Goal: Navigation & Orientation: Find specific page/section

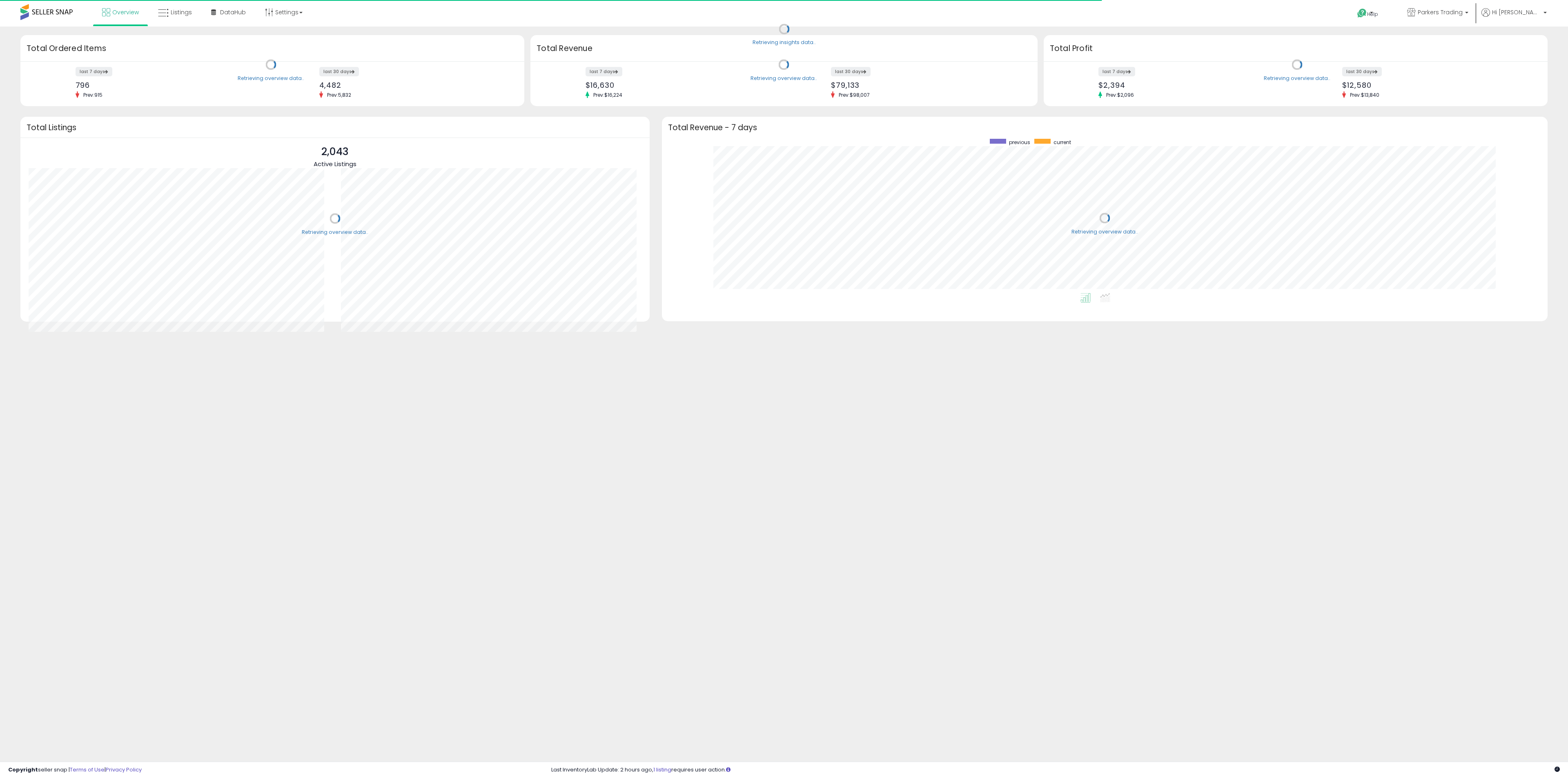
scroll to position [155, 870]
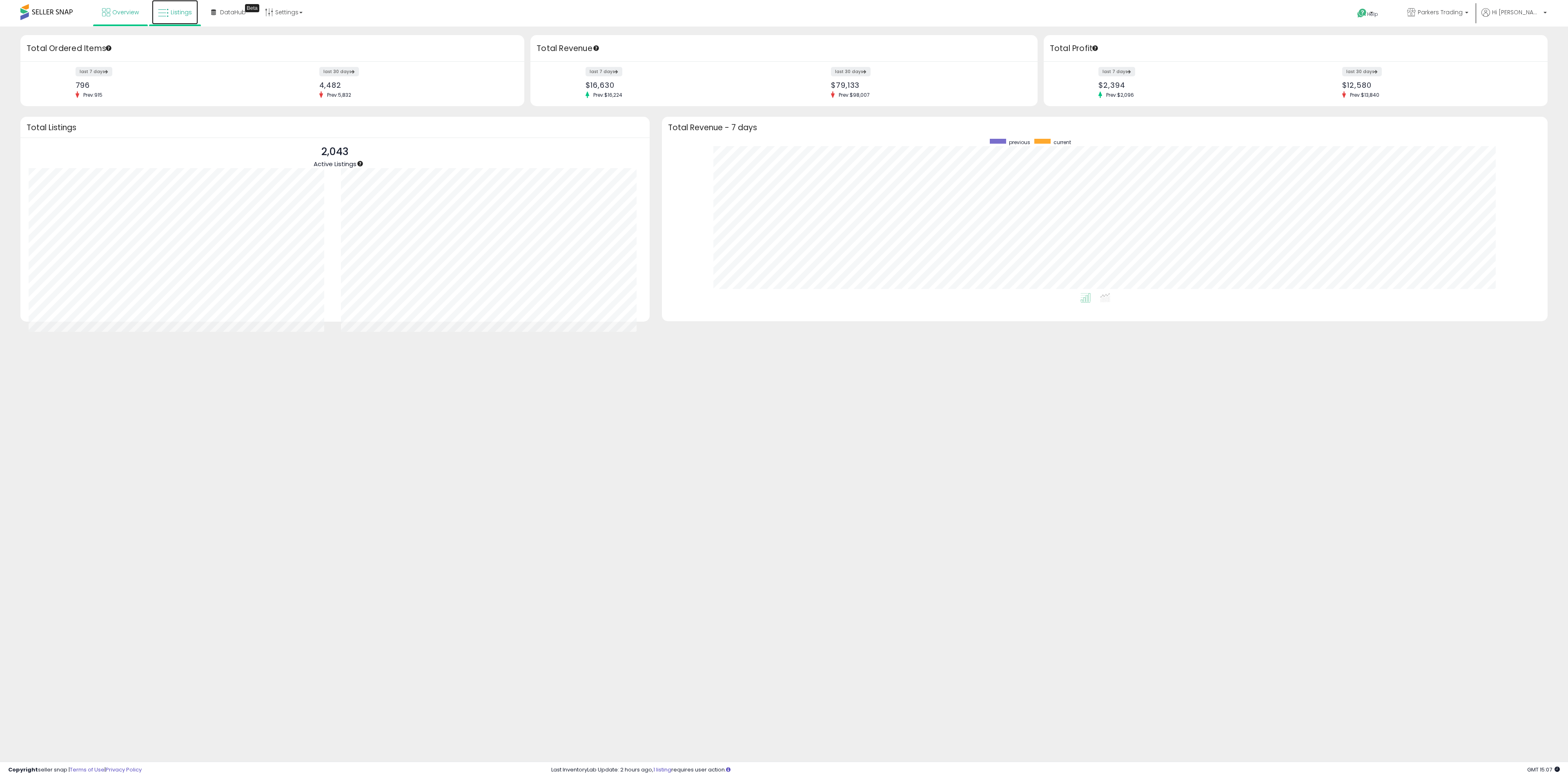
click at [189, 14] on span "Listings" at bounding box center [181, 12] width 21 height 8
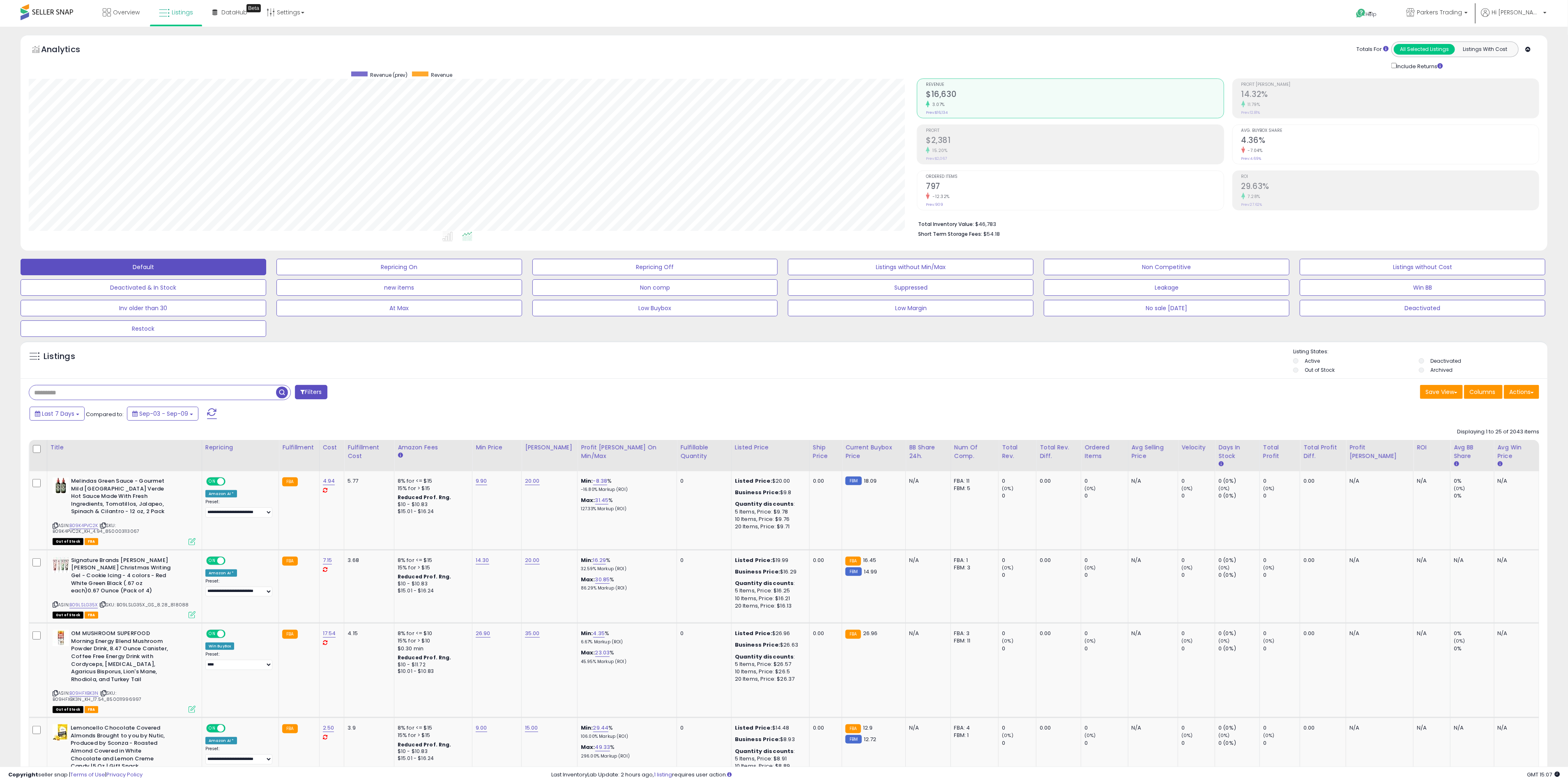
scroll to position [169, 888]
